Goal: Check status: Check status

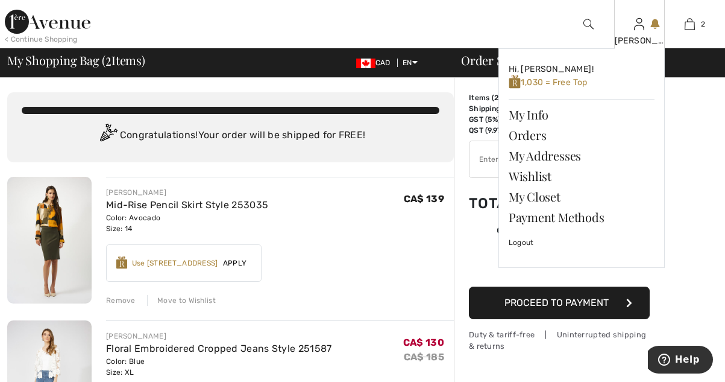
click at [635, 30] on img at bounding box center [639, 24] width 10 height 14
click at [538, 135] on link "Orders" at bounding box center [582, 135] width 146 height 20
click at [534, 136] on link "Orders" at bounding box center [582, 135] width 146 height 20
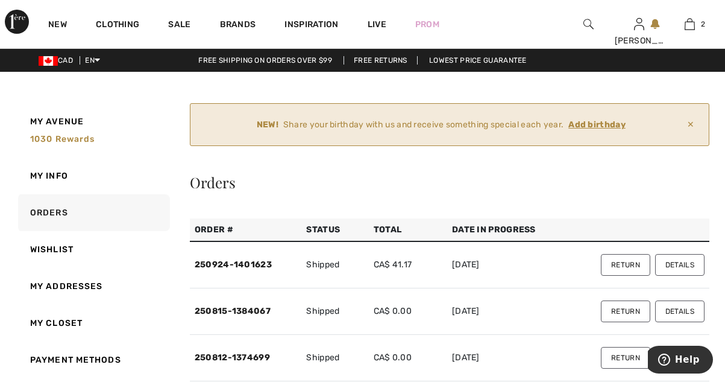
click at [687, 264] on button "Details" at bounding box center [679, 265] width 49 height 22
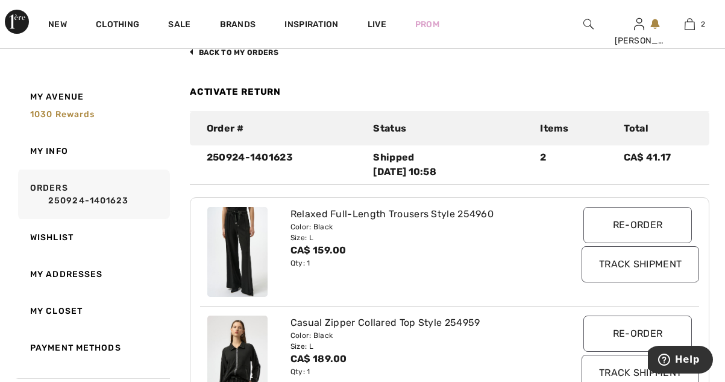
scroll to position [153, 0]
click at [669, 273] on input "Track Shipment" at bounding box center [641, 265] width 118 height 36
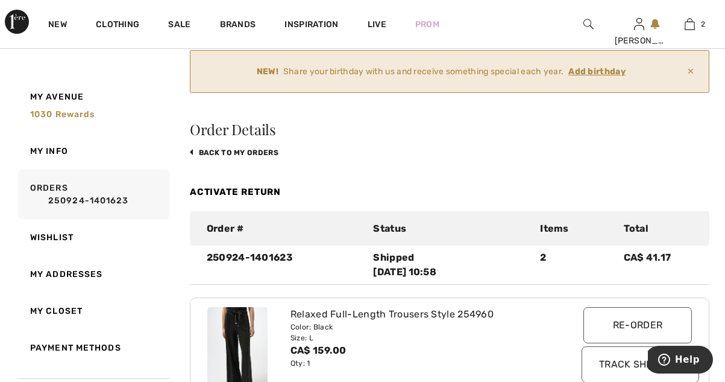
scroll to position [53, 0]
click at [66, 28] on link "New" at bounding box center [57, 25] width 19 height 13
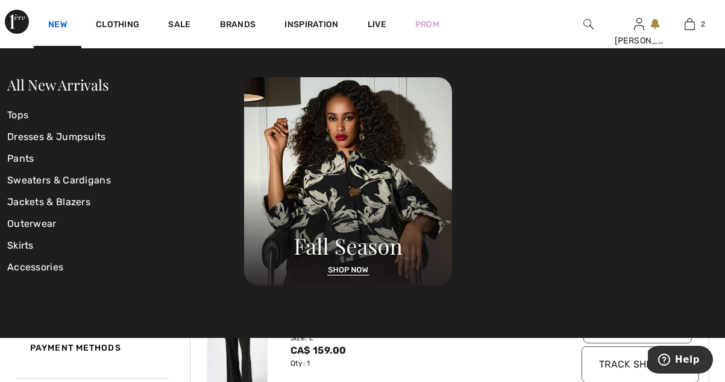
click at [93, 92] on link "All New Arrivals" at bounding box center [57, 84] width 101 height 19
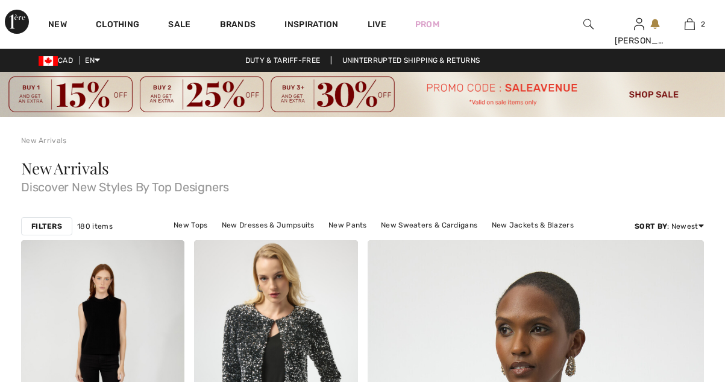
checkbox input "true"
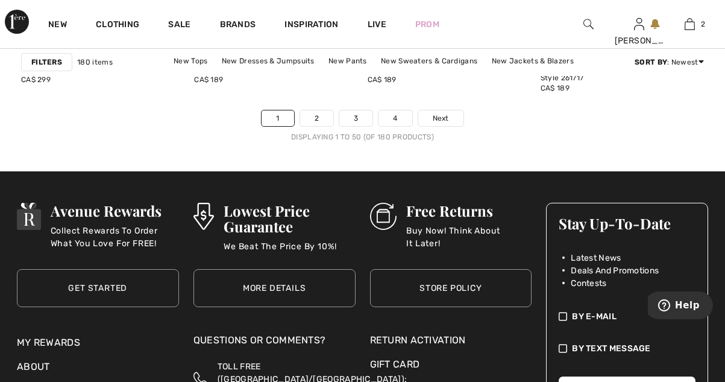
scroll to position [4965, 0]
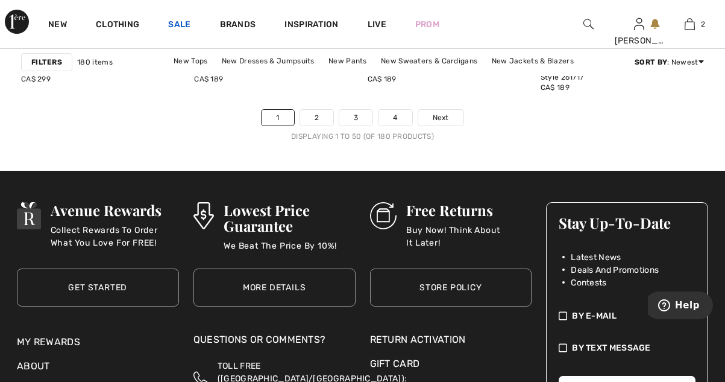
click at [183, 22] on link "Sale" at bounding box center [179, 25] width 22 height 13
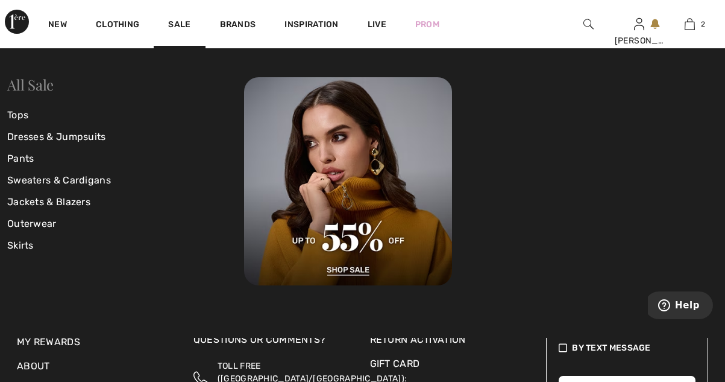
click at [46, 90] on link "All Sale" at bounding box center [30, 84] width 46 height 19
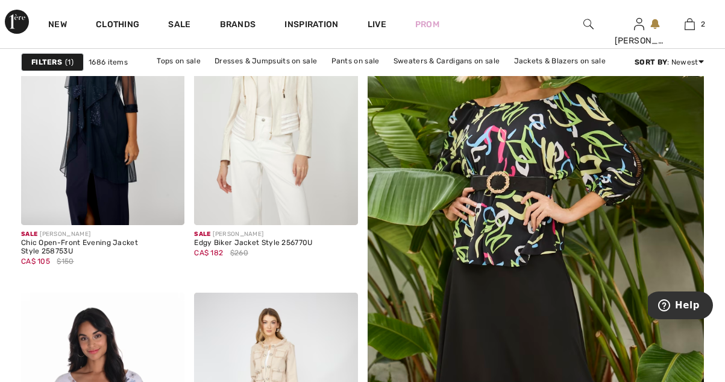
scroll to position [266, 0]
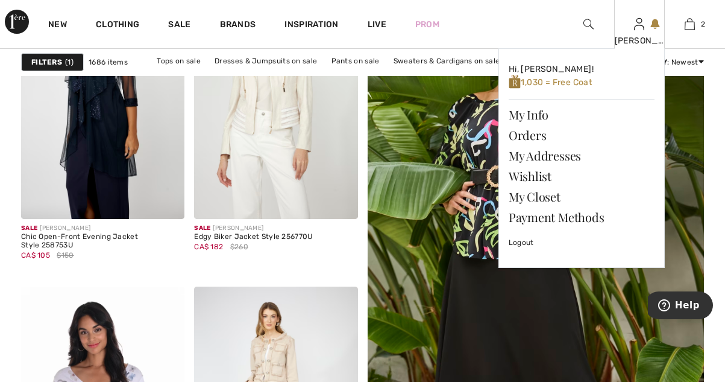
click at [644, 30] on link at bounding box center [639, 23] width 10 height 11
